Goal: Task Accomplishment & Management: Manage account settings

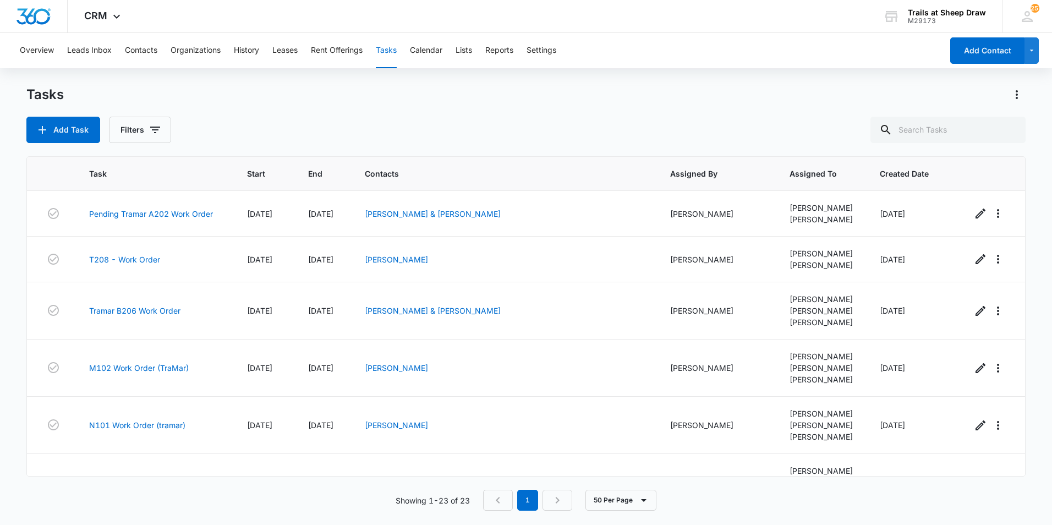
scroll to position [1274, 0]
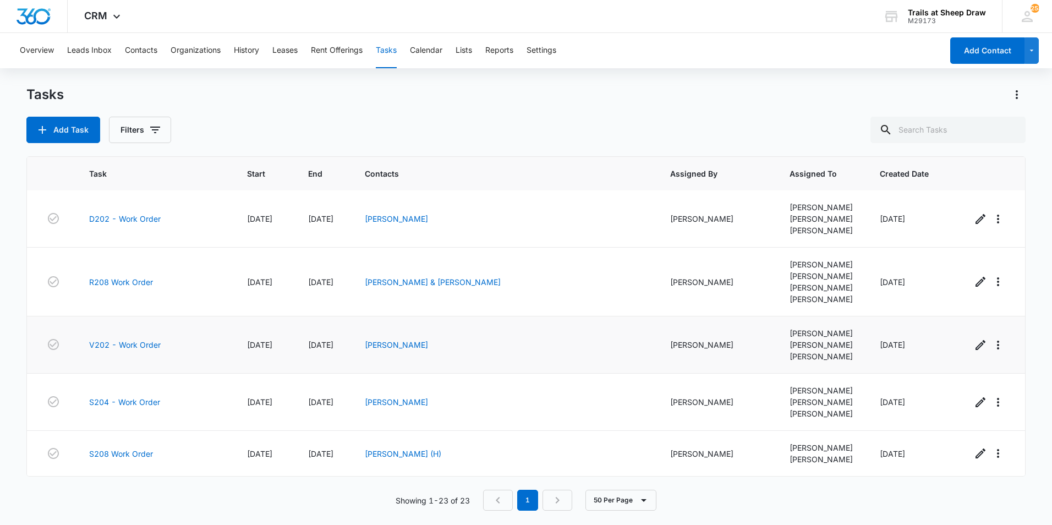
scroll to position [1262, 0]
click at [151, 396] on link "S204 - Work Order" at bounding box center [124, 402] width 71 height 12
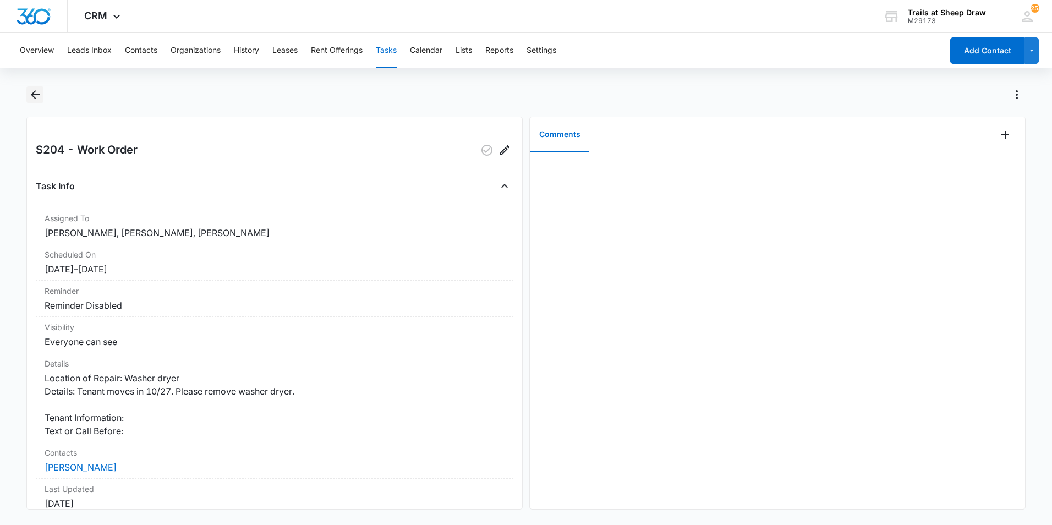
click at [39, 100] on icon "Back" at bounding box center [35, 94] width 13 height 13
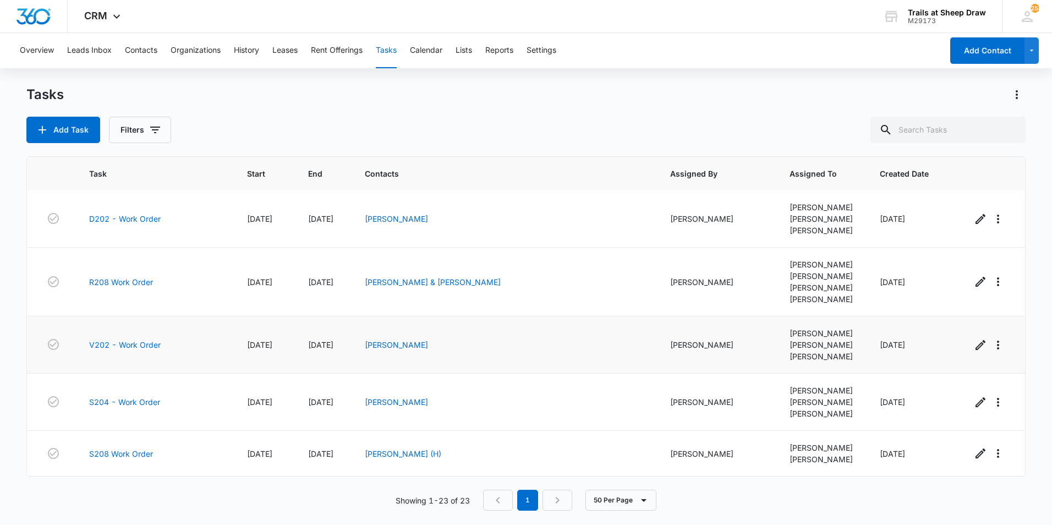
scroll to position [1211, 0]
click at [139, 288] on link "R208 Work Order" at bounding box center [121, 282] width 64 height 12
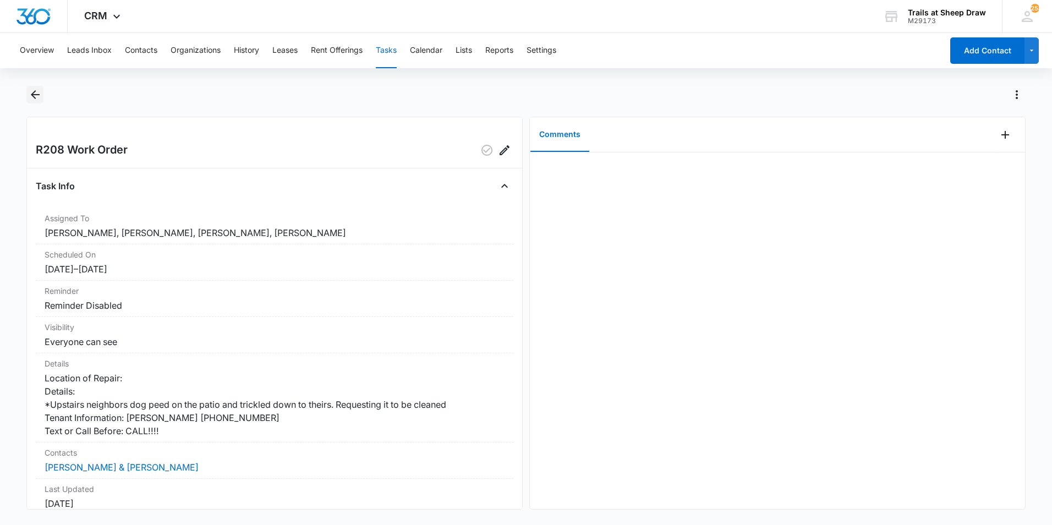
click at [42, 101] on button "Back" at bounding box center [34, 95] width 17 height 18
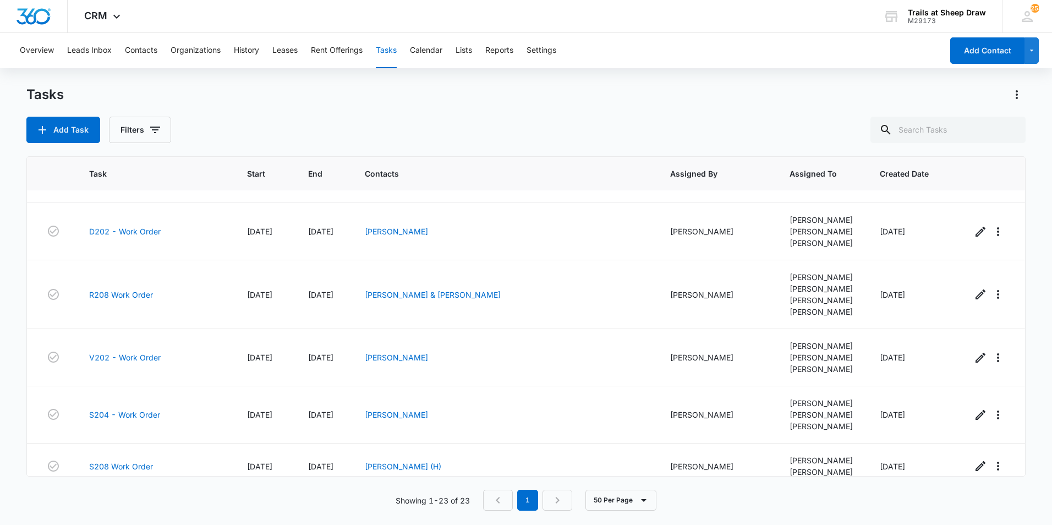
scroll to position [991, 0]
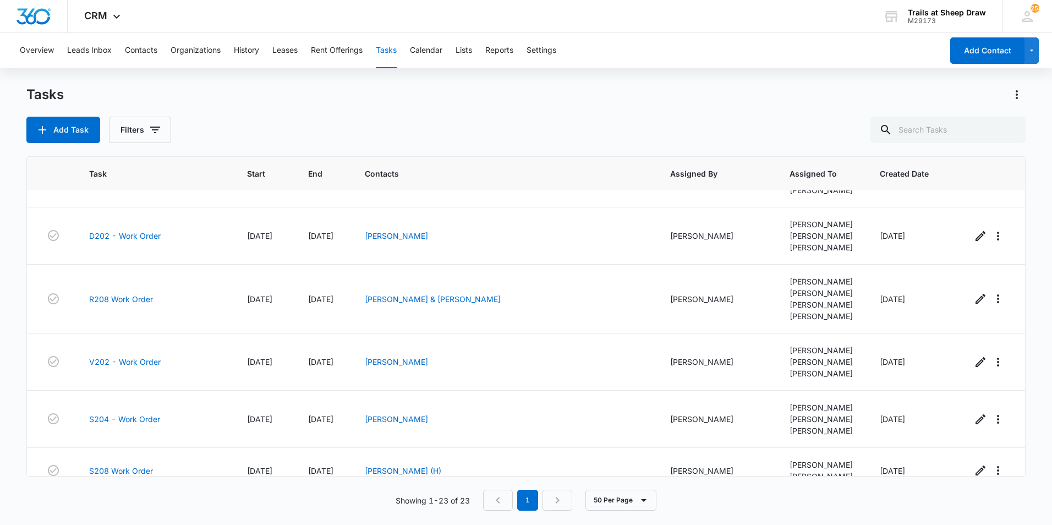
click at [134, 127] on link "X302 - Work Order" at bounding box center [125, 122] width 72 height 12
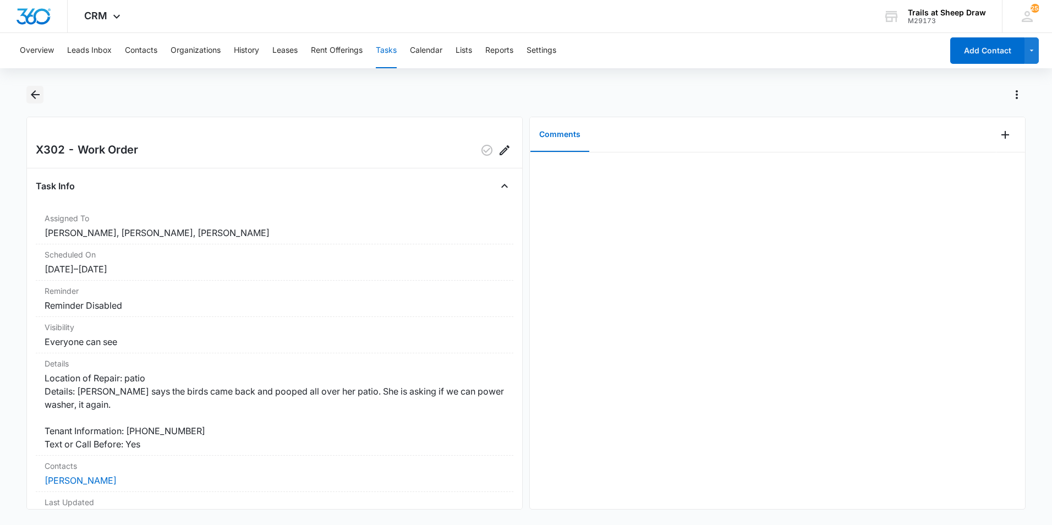
click at [34, 96] on icon "Back" at bounding box center [35, 94] width 13 height 13
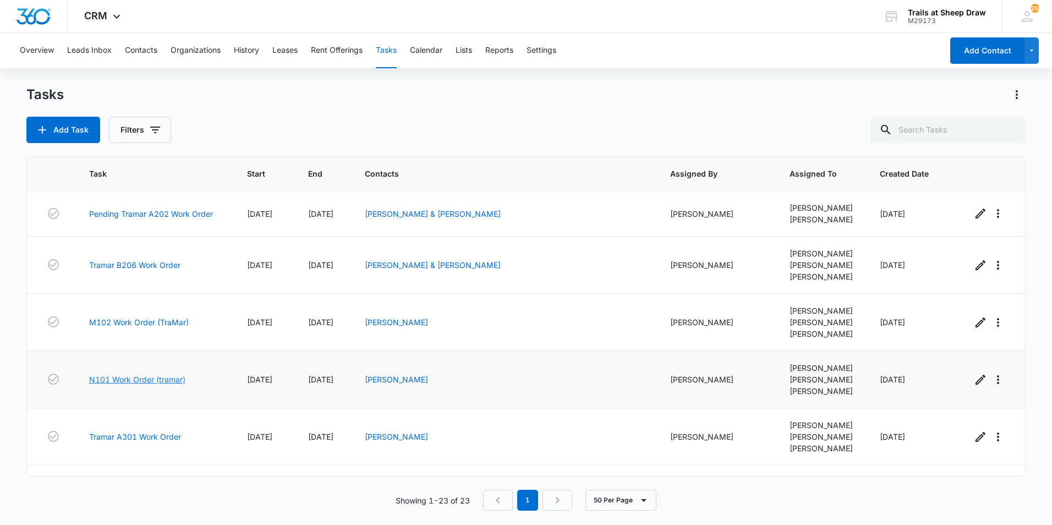
click at [108, 385] on link "N101 Work Order (tramar)" at bounding box center [137, 380] width 96 height 12
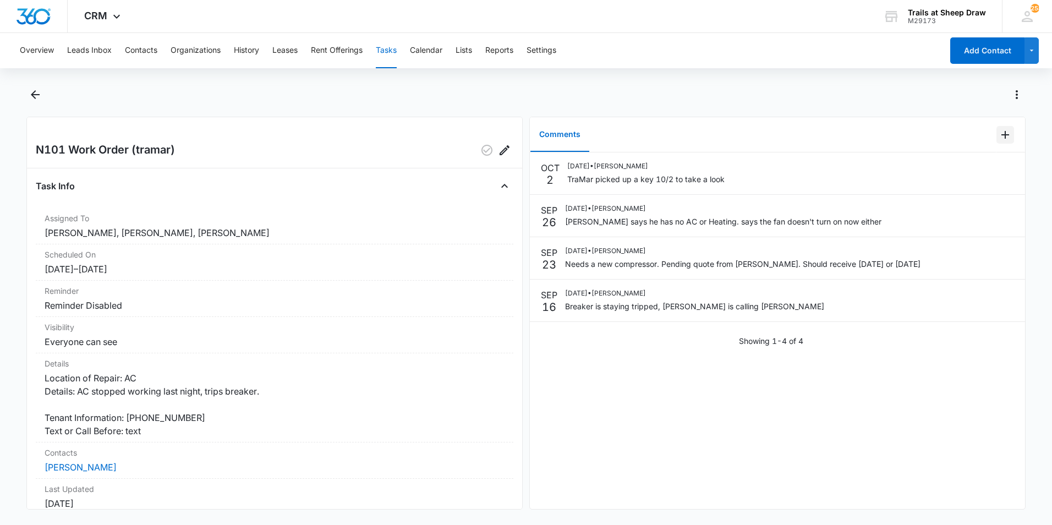
click at [1002, 137] on icon "Add Comment" at bounding box center [1005, 134] width 13 height 13
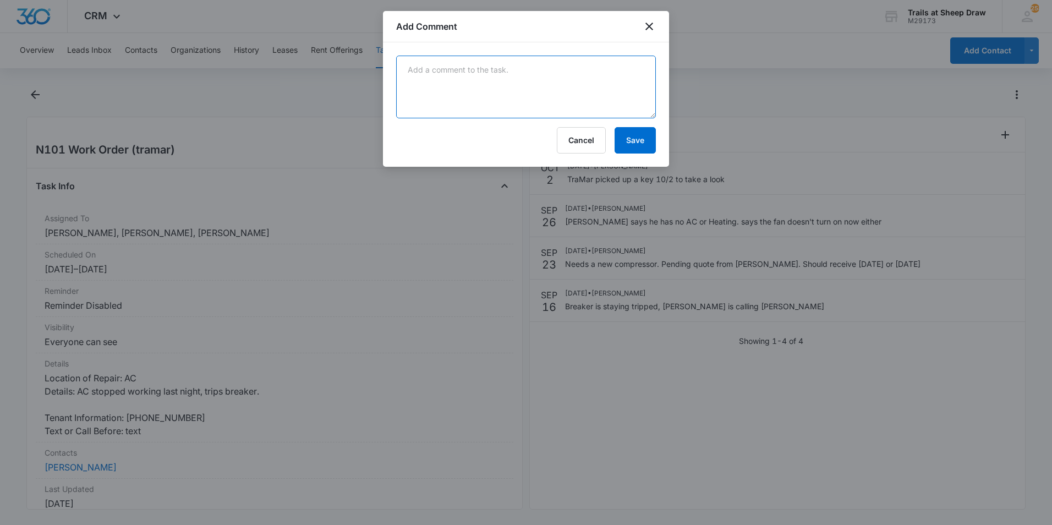
click at [490, 74] on textarea at bounding box center [526, 87] width 260 height 63
type textarea "tramar replaced compressor 10/2"
click at [642, 138] on button "Save" at bounding box center [635, 140] width 41 height 26
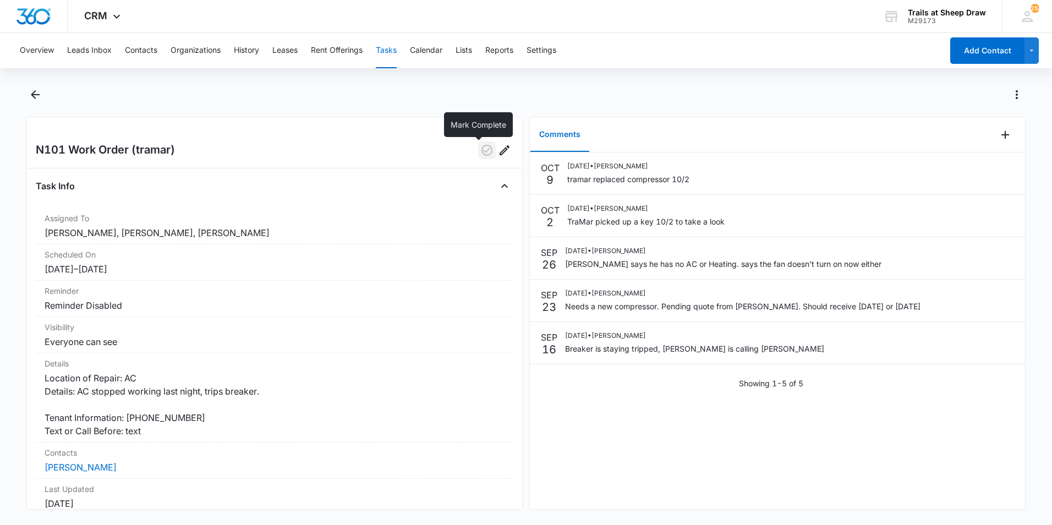
click at [486, 147] on button "button" at bounding box center [487, 150] width 18 height 18
click at [36, 99] on icon "Back" at bounding box center [35, 94] width 13 height 13
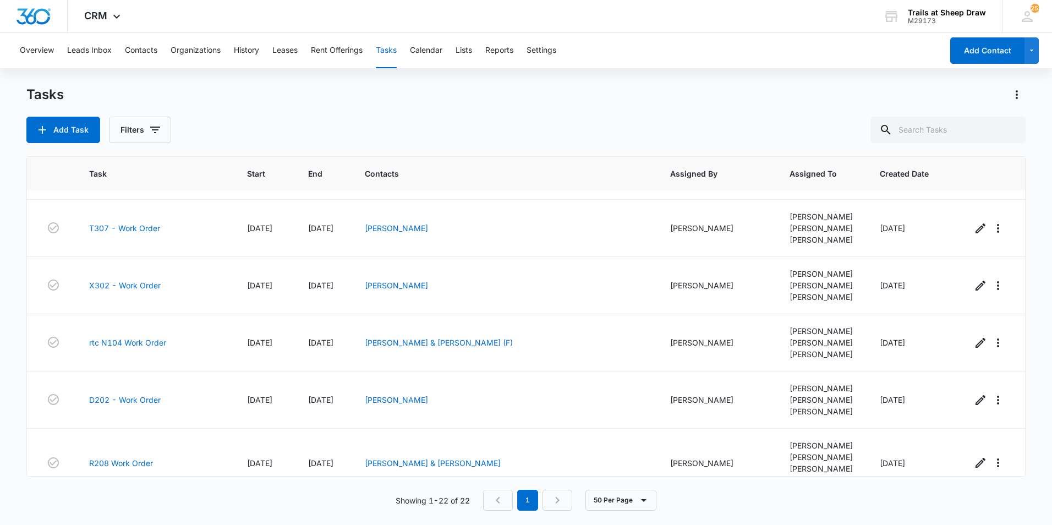
scroll to position [771, 0]
click at [143, 176] on link "Tramar G202 Work Order" at bounding box center [135, 170] width 92 height 12
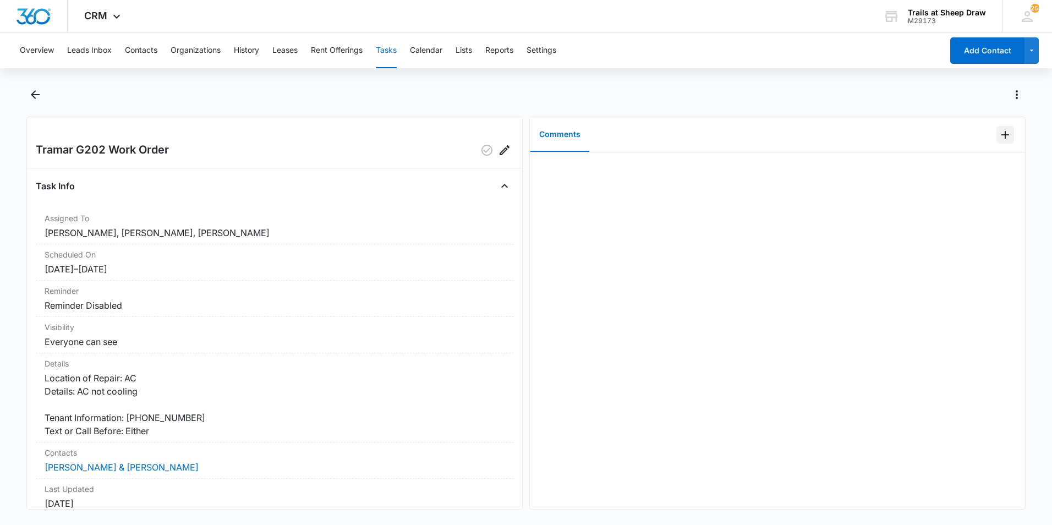
click at [1002, 136] on icon "Add Comment" at bounding box center [1005, 134] width 13 height 13
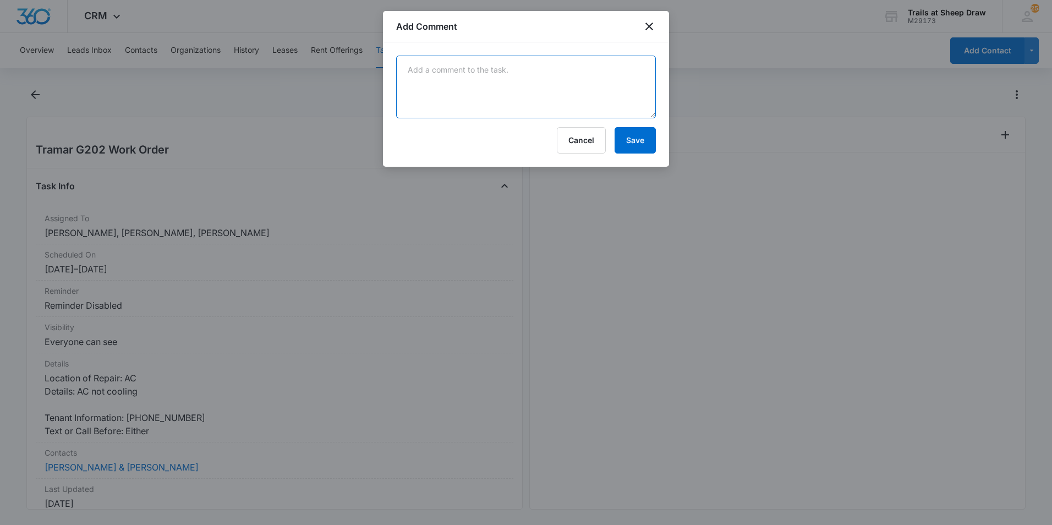
click at [461, 71] on textarea at bounding box center [526, 87] width 260 height 63
type textarea "waiting on parts for a compressor"
click at [648, 152] on button "Save" at bounding box center [635, 140] width 41 height 26
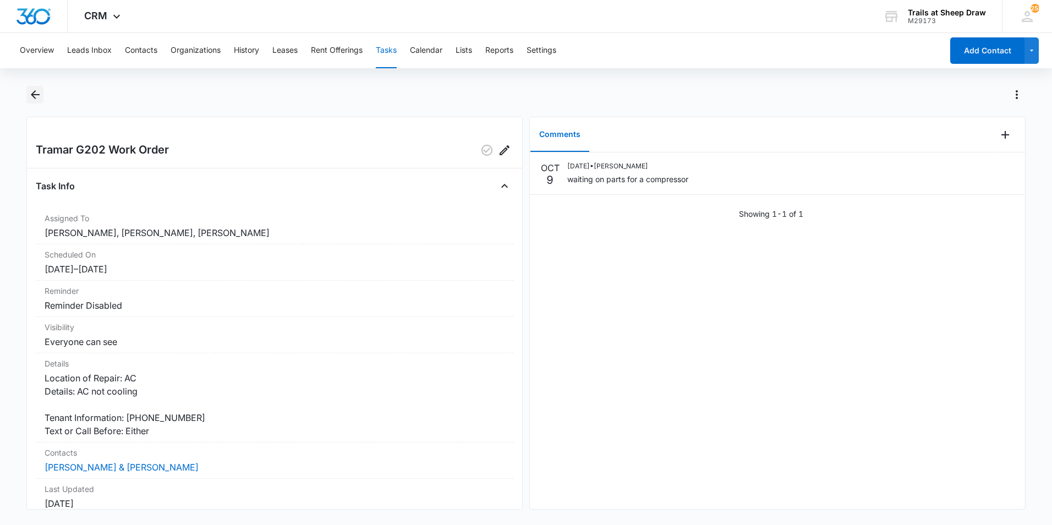
click at [27, 92] on button "Back" at bounding box center [34, 95] width 17 height 18
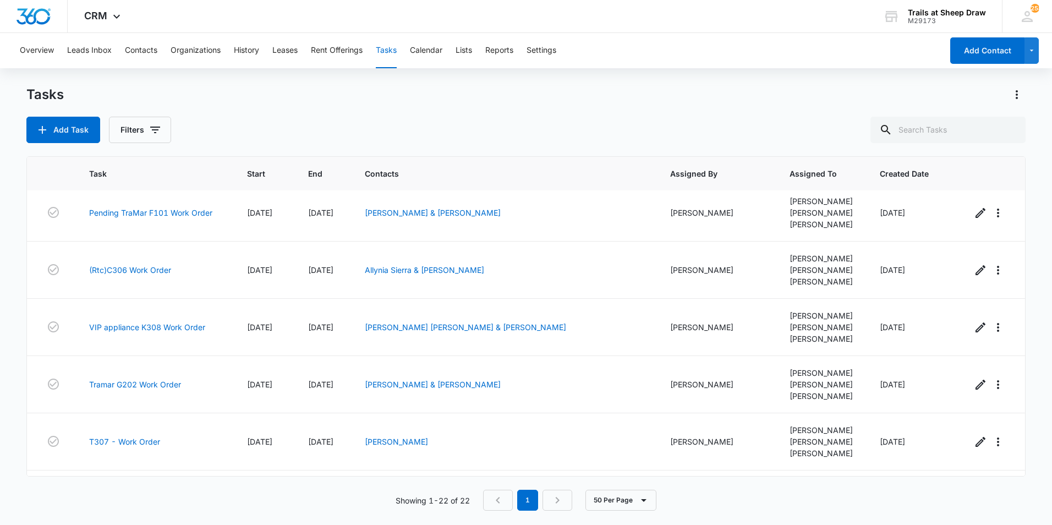
scroll to position [661, 0]
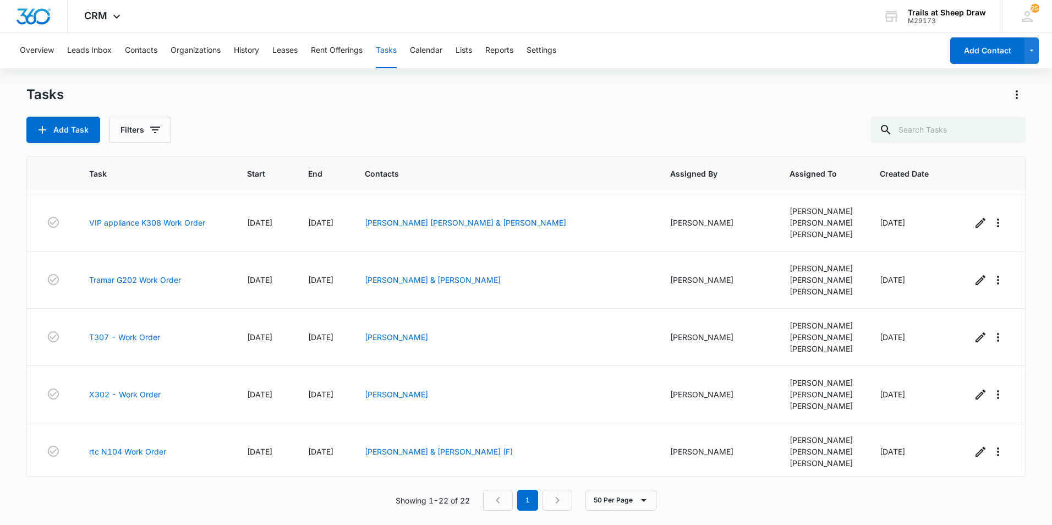
click at [198, 114] on link "Pending TraMar F101 Work Order" at bounding box center [150, 108] width 123 height 12
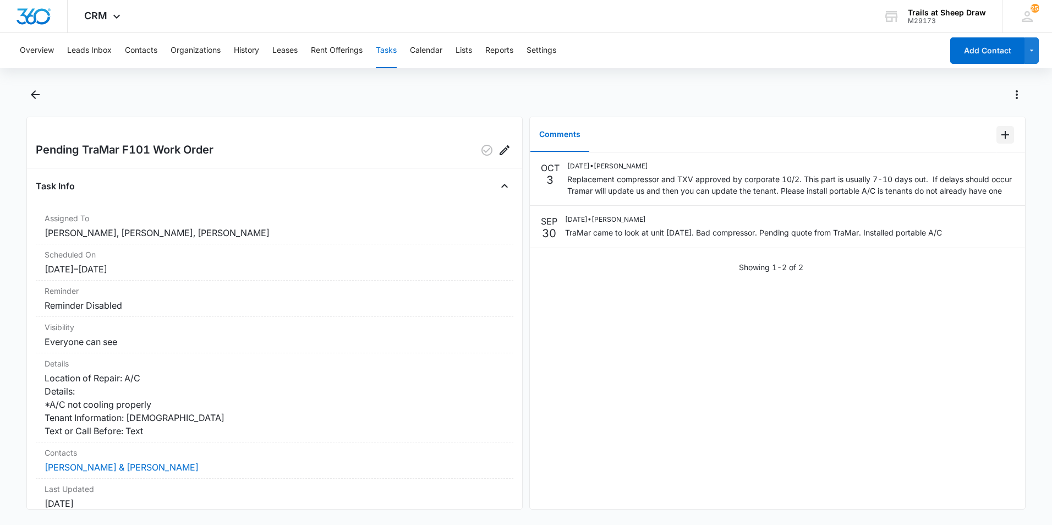
click at [999, 139] on icon "Add Comment" at bounding box center [1005, 134] width 13 height 13
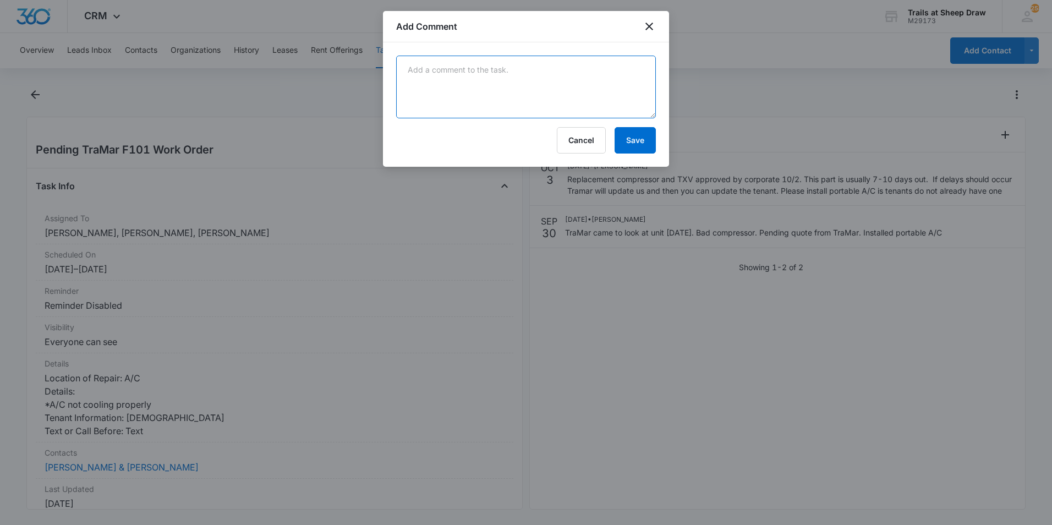
click at [615, 92] on textarea at bounding box center [526, 87] width 260 height 63
type textarea "waiting parts for compressor"
click at [647, 135] on button "Save" at bounding box center [635, 140] width 41 height 26
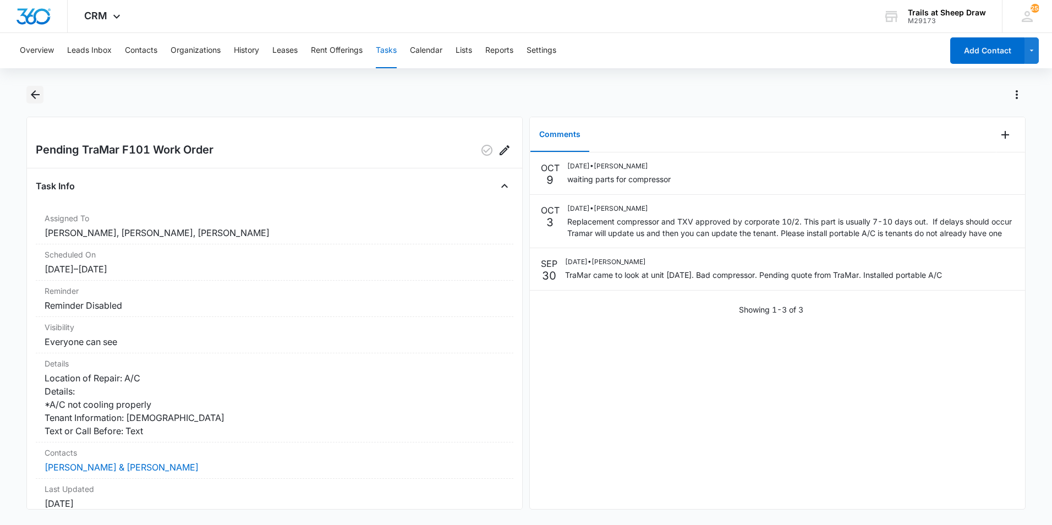
click at [31, 94] on icon "Back" at bounding box center [35, 94] width 13 height 13
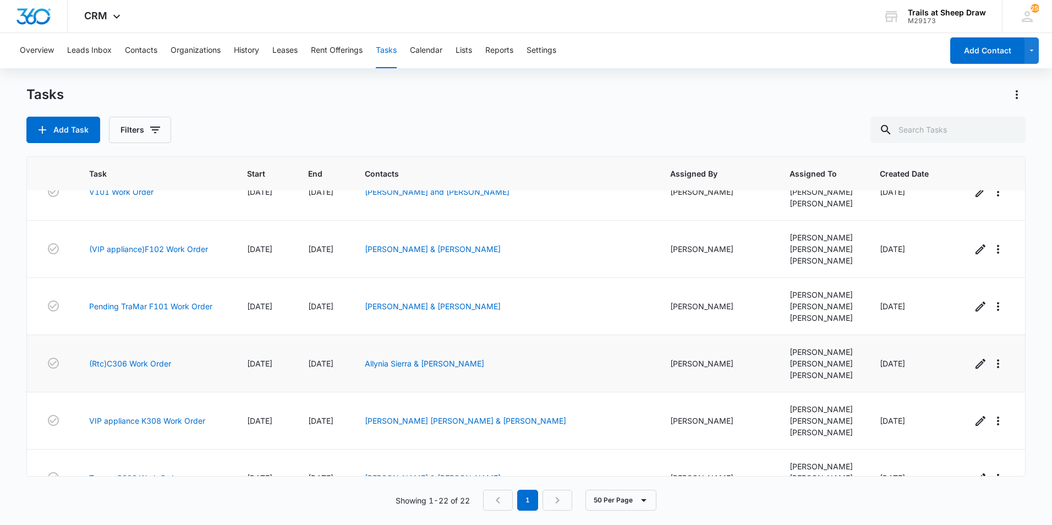
scroll to position [203, 0]
